Goal: Find specific page/section: Find specific page/section

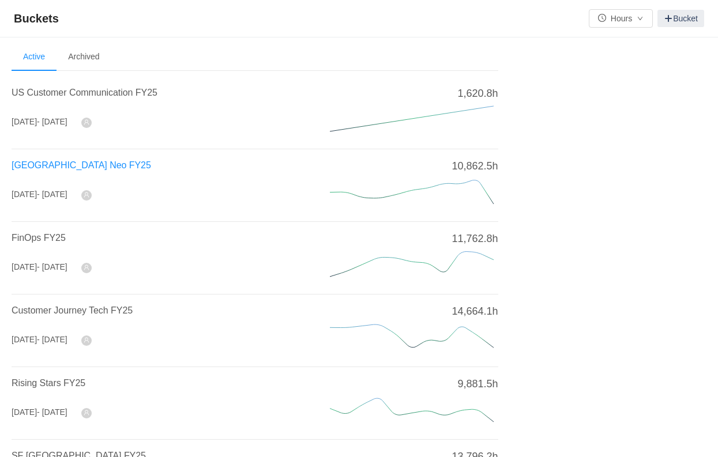
click at [56, 165] on span "[GEOGRAPHIC_DATA] Neo FY25" at bounding box center [81, 165] width 139 height 10
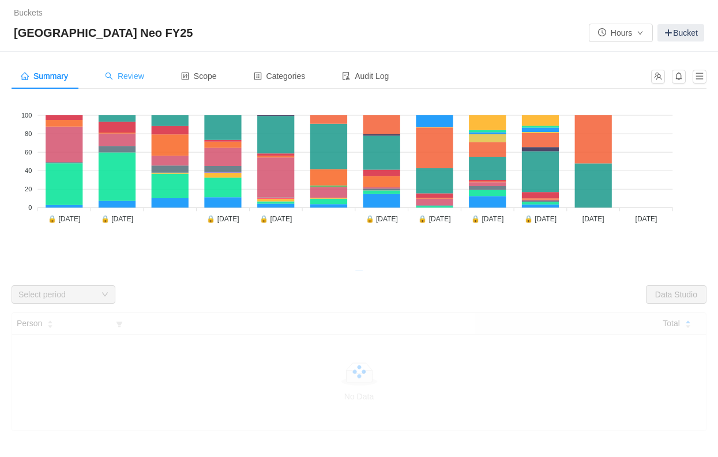
click at [136, 76] on span "Review" at bounding box center [124, 75] width 39 height 9
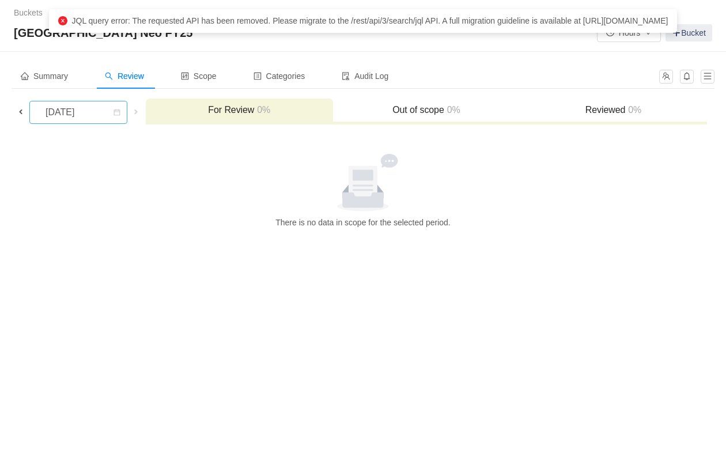
click at [86, 118] on div "[DATE]" at bounding box center [61, 112] width 50 height 22
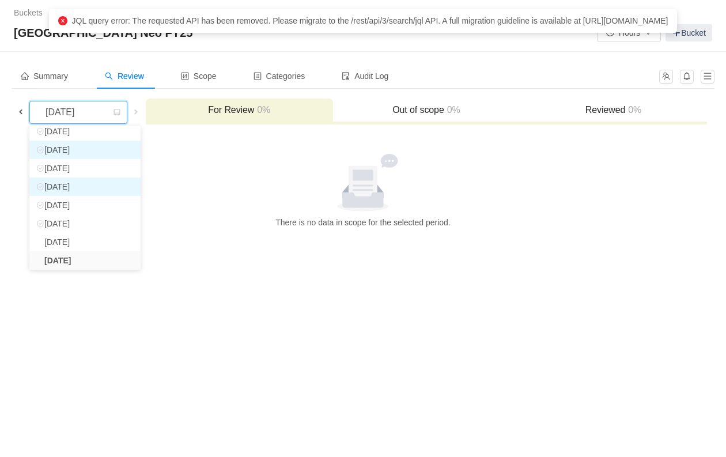
scroll to position [76, 0]
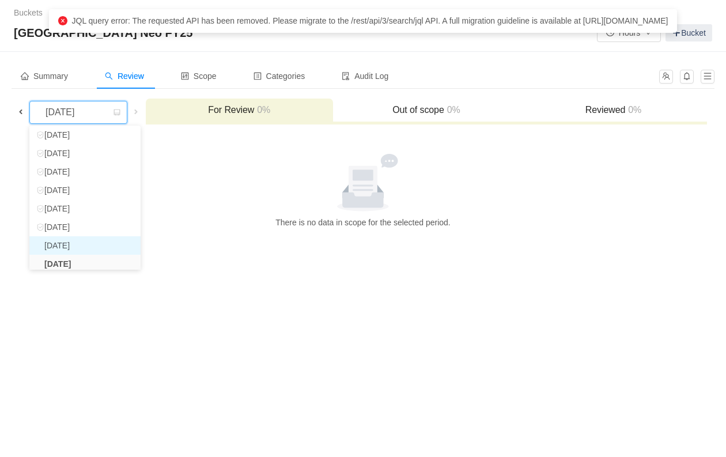
click at [86, 245] on li "[DATE]" at bounding box center [84, 245] width 111 height 18
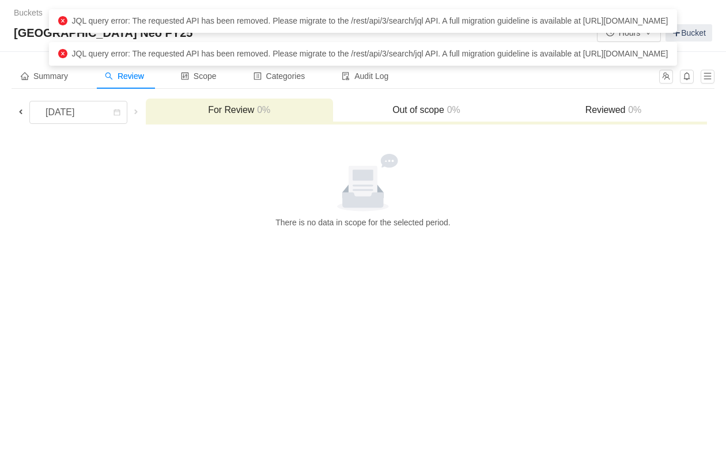
click at [135, 199] on div at bounding box center [363, 183] width 694 height 58
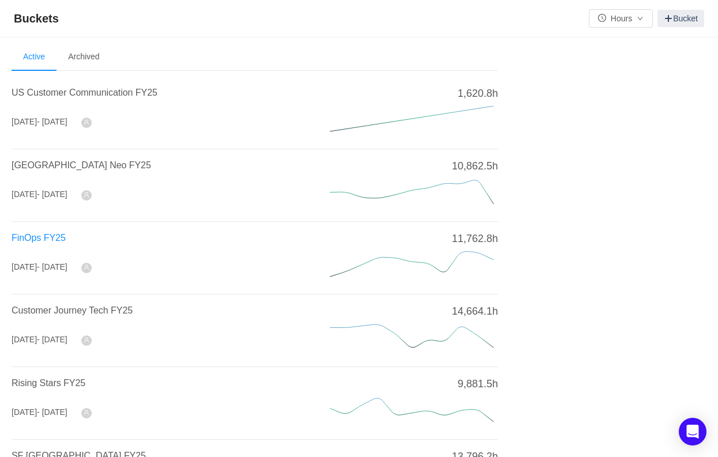
click at [50, 240] on span "FinOps FY25" at bounding box center [39, 238] width 54 height 10
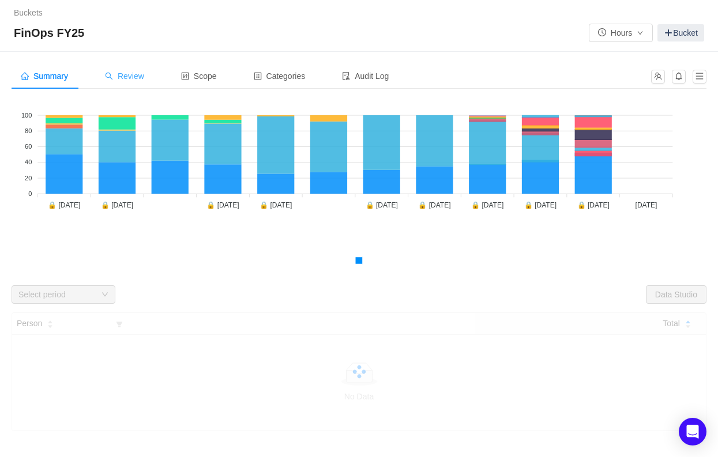
click at [118, 74] on span "Review" at bounding box center [124, 75] width 39 height 9
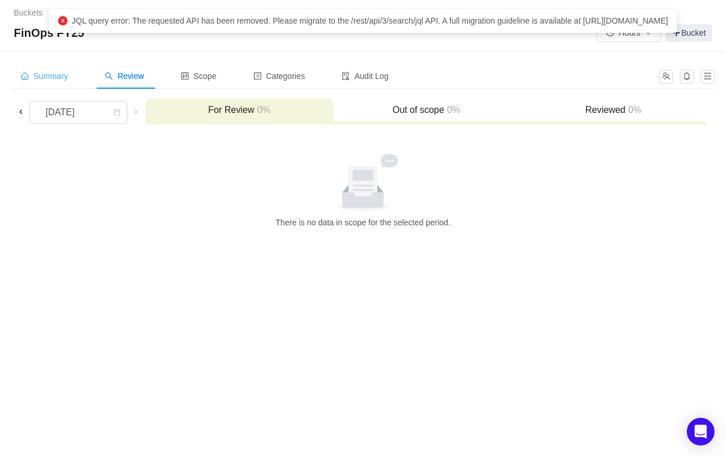
click at [59, 77] on span "Summary" at bounding box center [44, 75] width 47 height 9
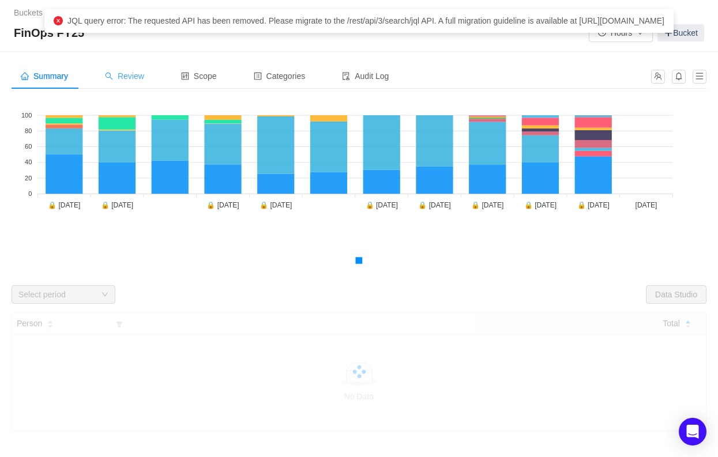
click at [134, 77] on span "Review" at bounding box center [124, 75] width 39 height 9
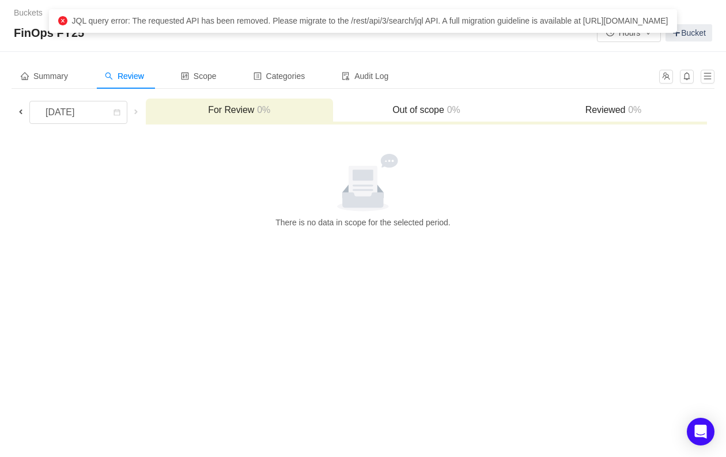
drag, startPoint x: 56, startPoint y: 79, endPoint x: 40, endPoint y: 88, distance: 18.3
click at [56, 78] on span "Summary" at bounding box center [44, 75] width 47 height 9
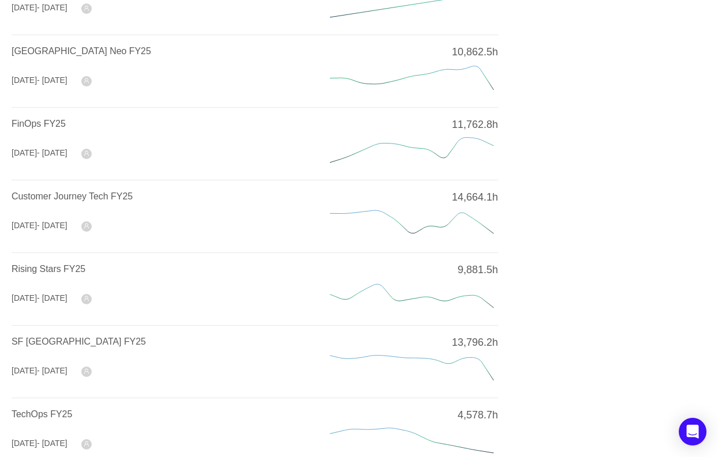
scroll to position [115, 0]
click at [51, 408] on span "TechOps FY25" at bounding box center [42, 413] width 61 height 10
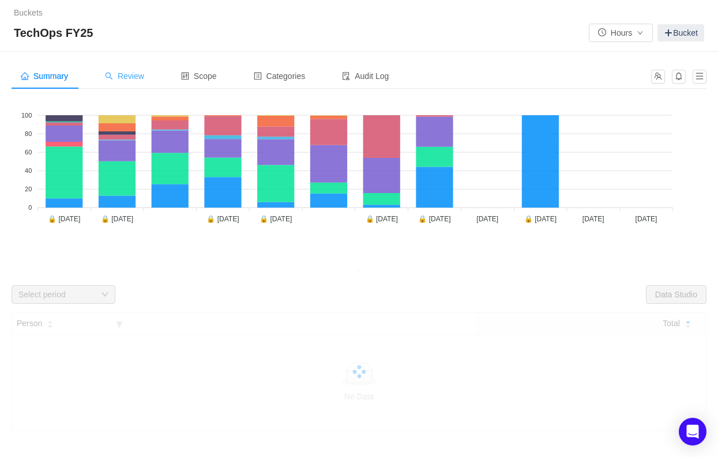
click at [129, 76] on span "Review" at bounding box center [124, 75] width 39 height 9
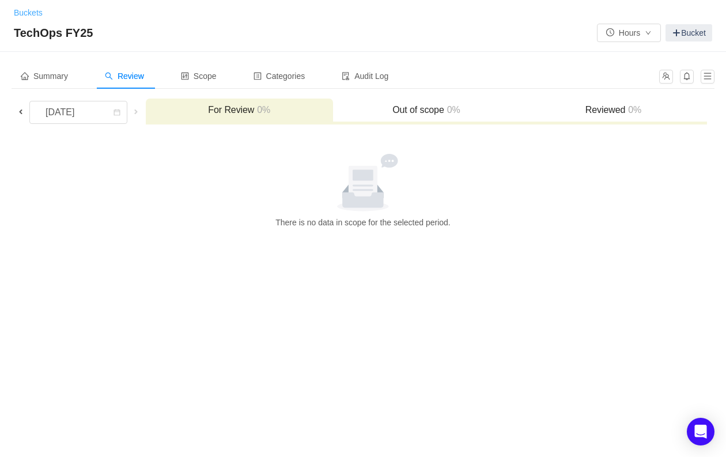
click at [31, 14] on link "Buckets" at bounding box center [28, 12] width 29 height 9
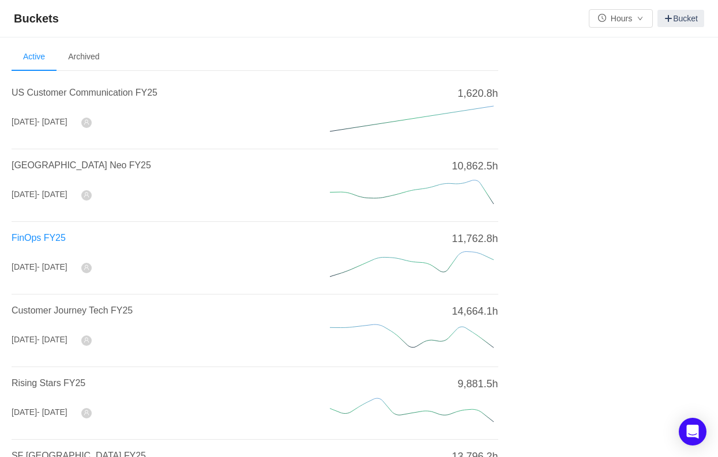
click at [40, 233] on span "FinOps FY25" at bounding box center [39, 238] width 54 height 10
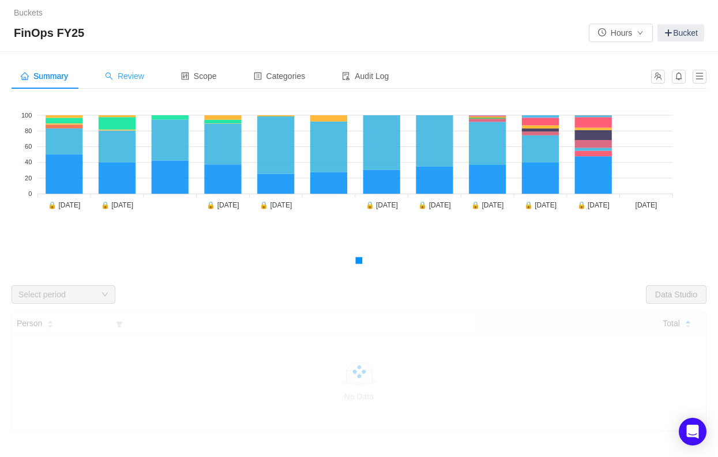
click at [128, 77] on span "Review" at bounding box center [124, 75] width 39 height 9
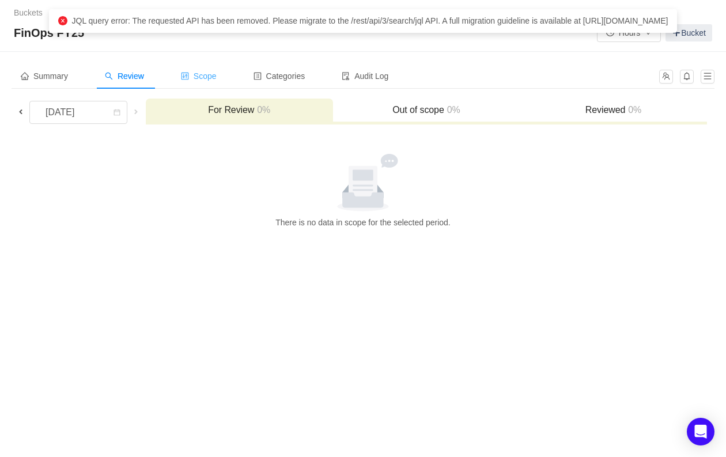
click at [207, 74] on span "Scope" at bounding box center [199, 75] width 36 height 9
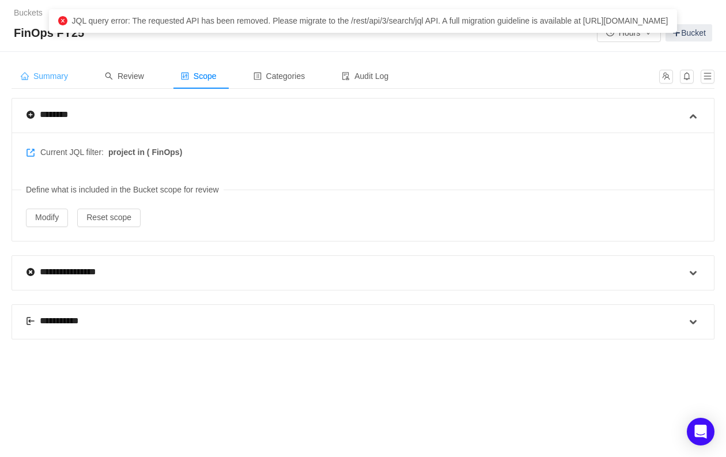
click at [47, 82] on div "Summary" at bounding box center [45, 76] width 66 height 26
